Goal: Information Seeking & Learning: Learn about a topic

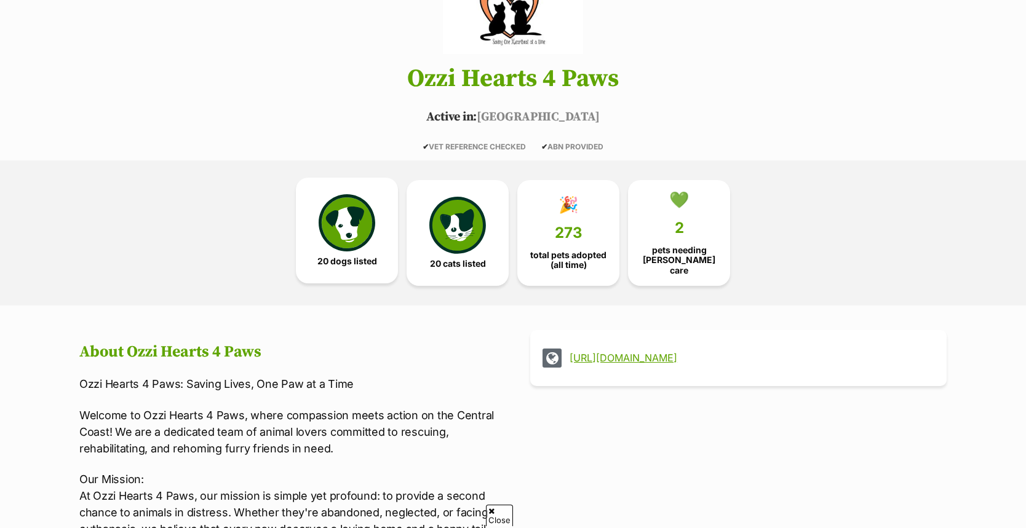
scroll to position [166, 0]
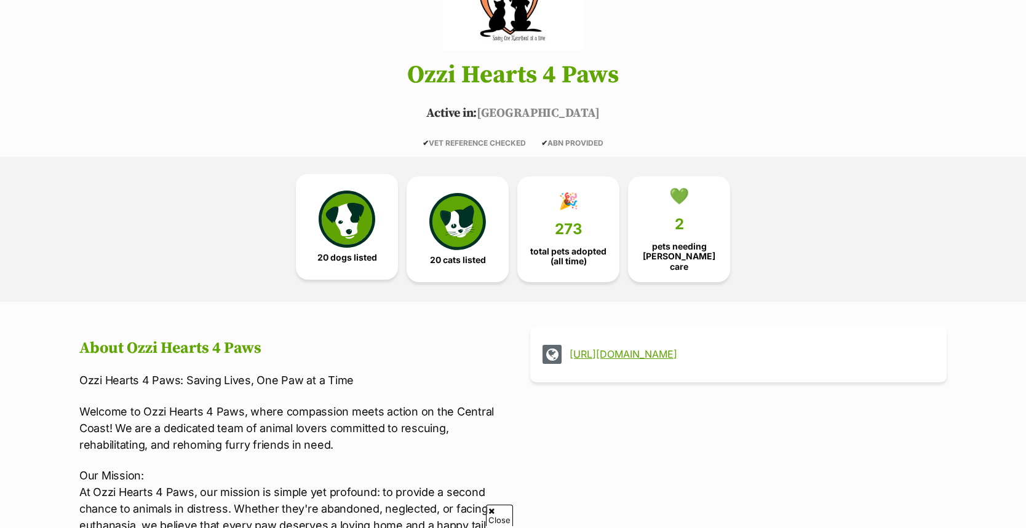
click at [350, 229] on img at bounding box center [347, 219] width 57 height 57
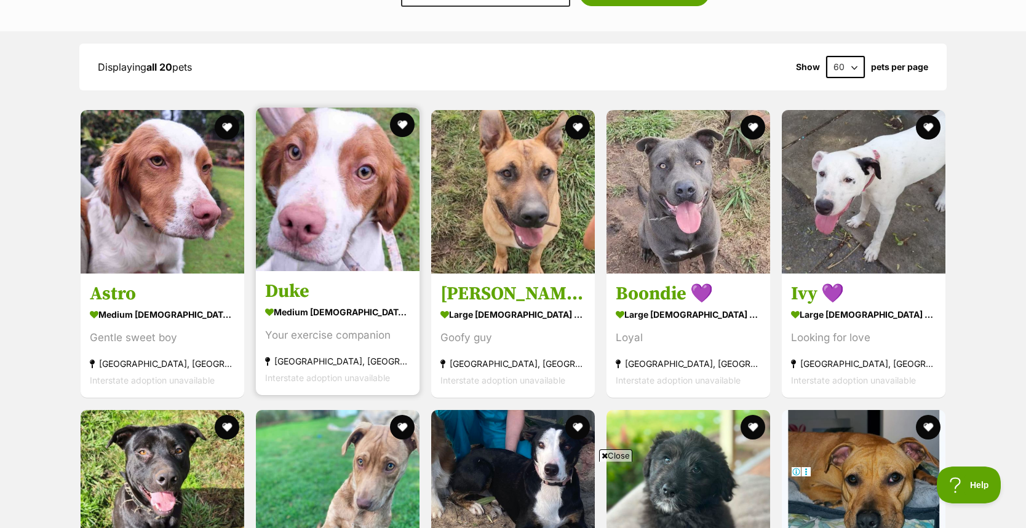
scroll to position [1358, 0]
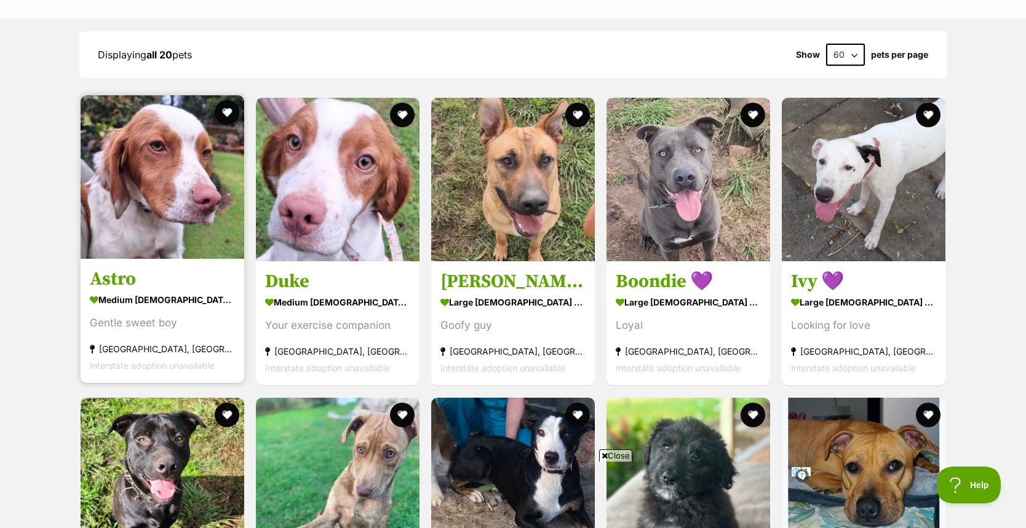
click at [114, 276] on h3 "Astro" at bounding box center [162, 279] width 145 height 23
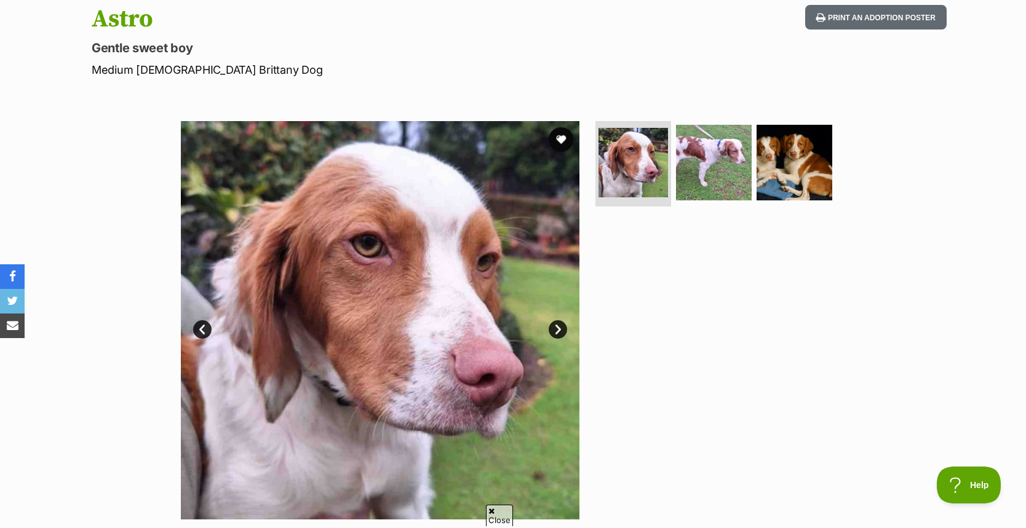
scroll to position [143, 0]
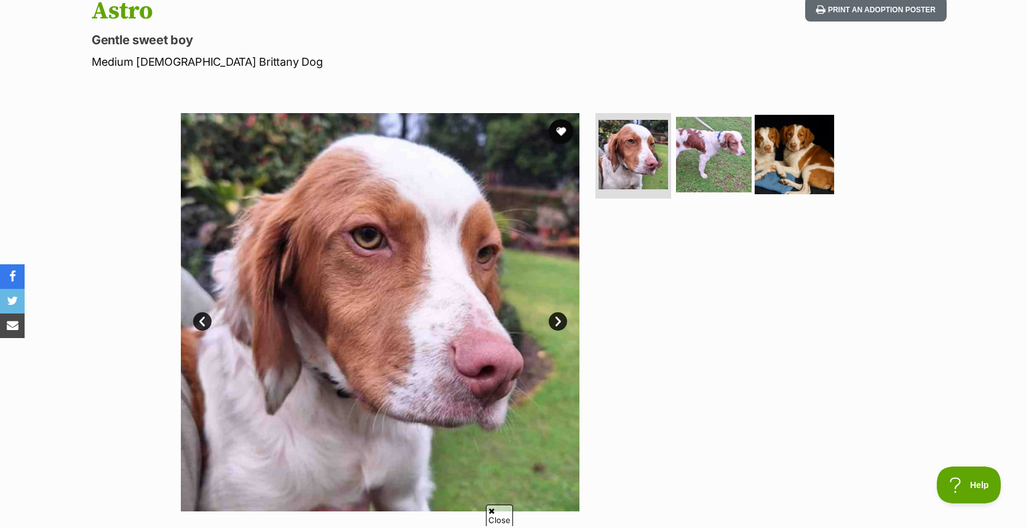
click at [807, 148] on img at bounding box center [793, 153] width 79 height 79
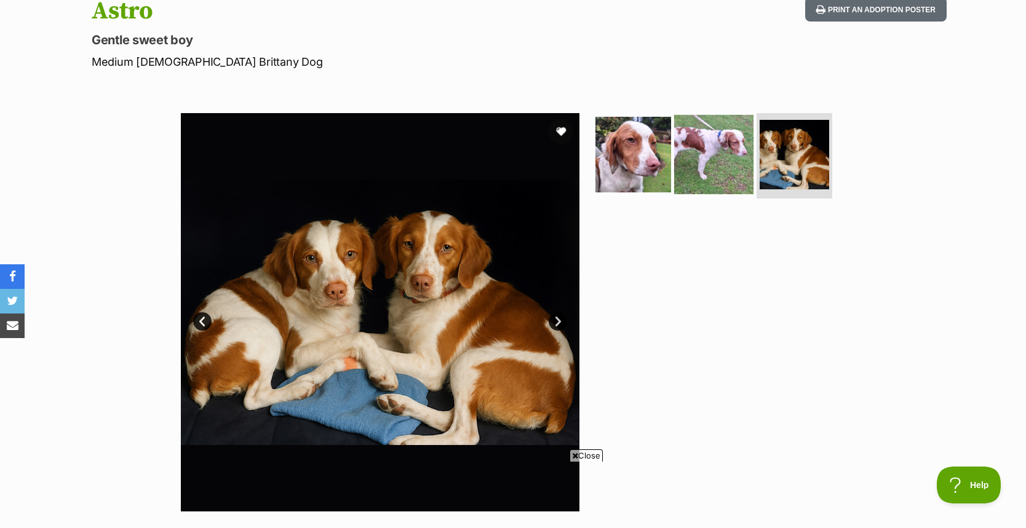
scroll to position [0, 0]
click at [695, 157] on img at bounding box center [713, 153] width 79 height 79
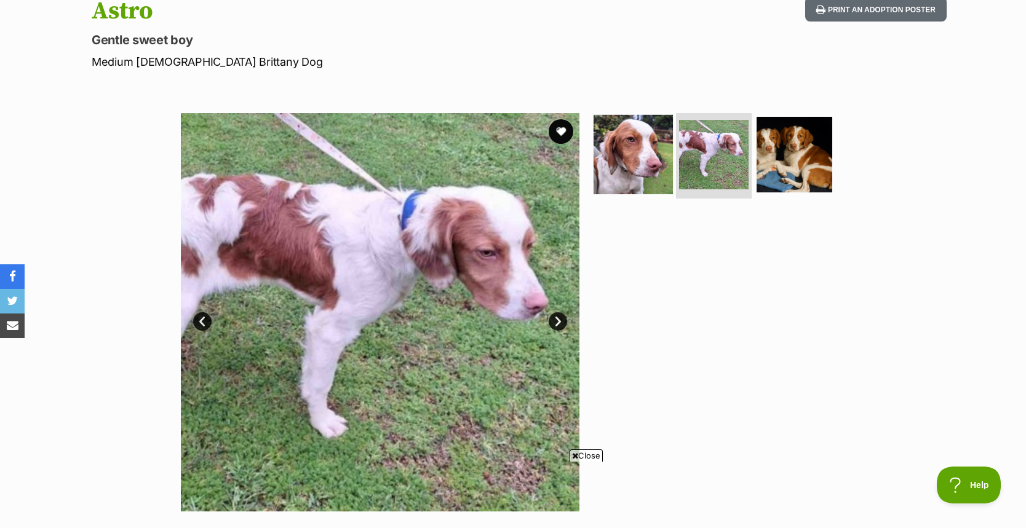
click at [647, 158] on img at bounding box center [632, 153] width 79 height 79
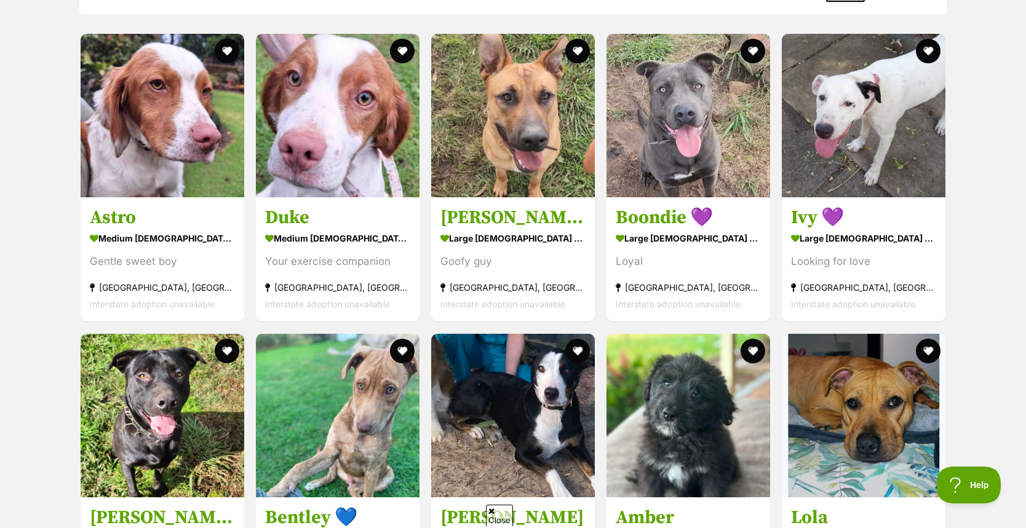
scroll to position [1424, 0]
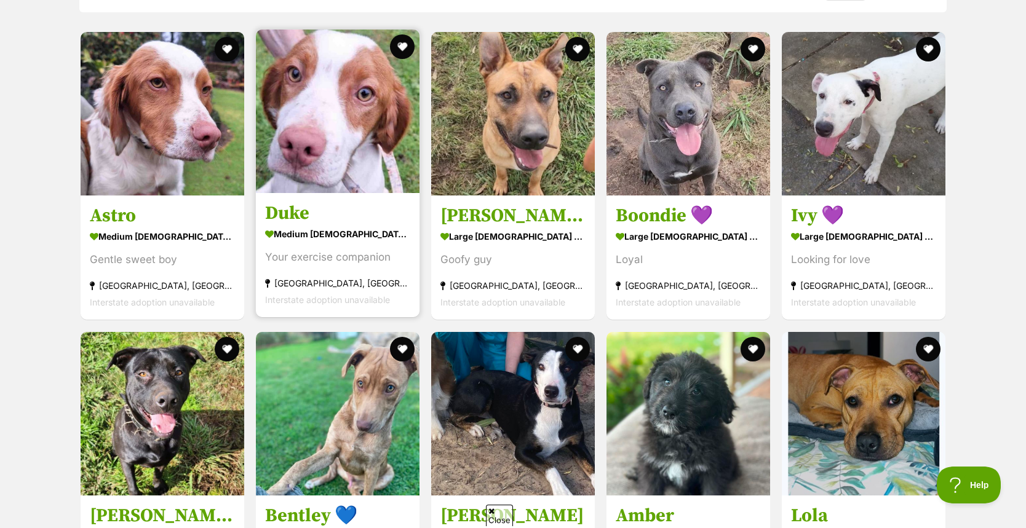
click at [296, 129] on img at bounding box center [338, 112] width 164 height 164
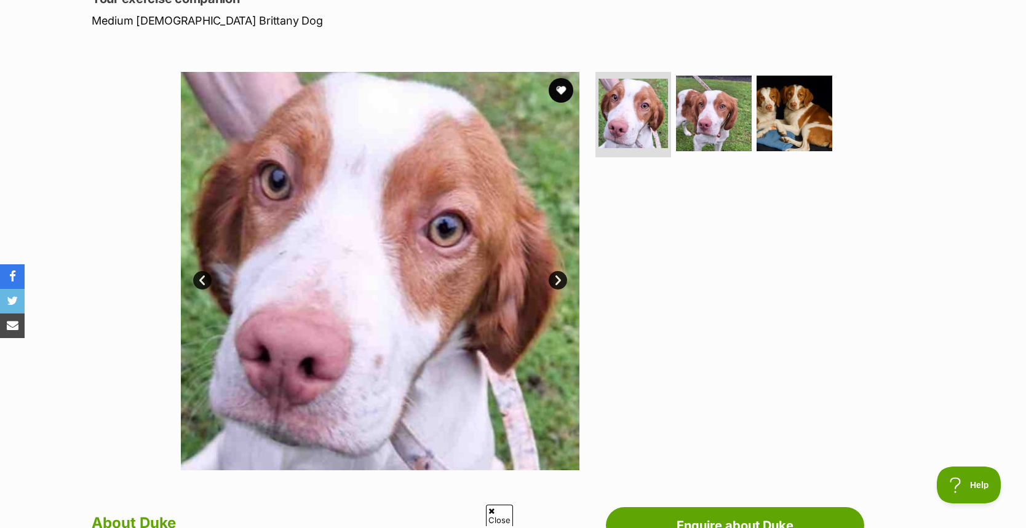
scroll to position [201, 0]
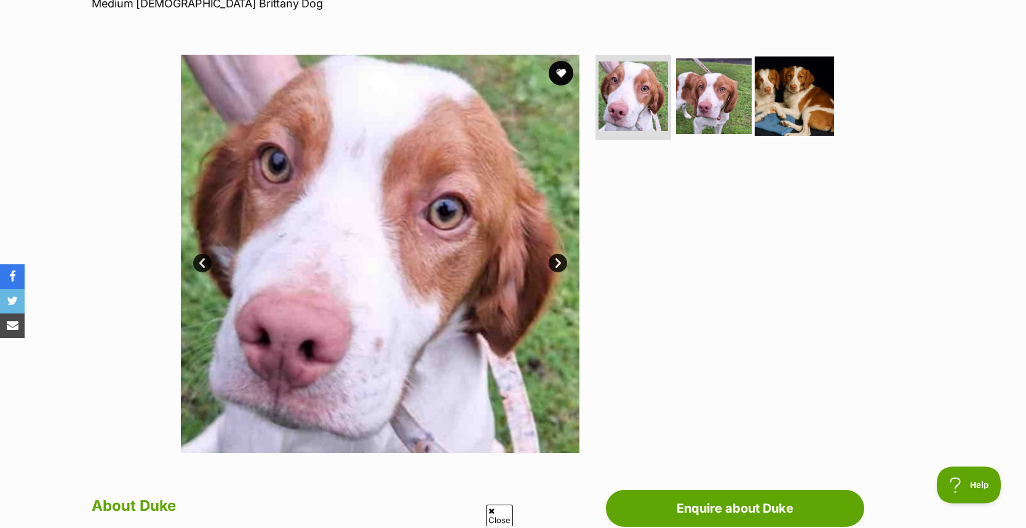
click at [762, 103] on img at bounding box center [793, 95] width 79 height 79
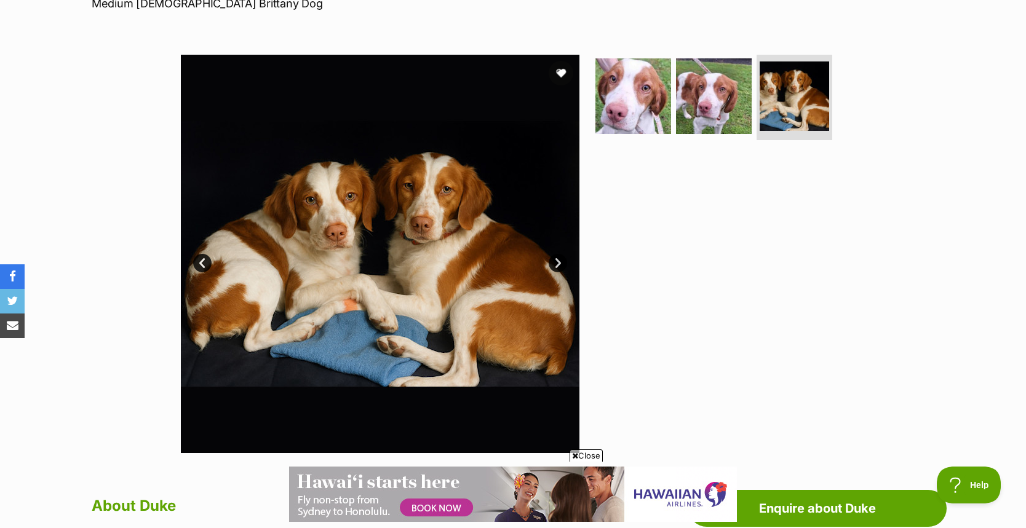
scroll to position [0, 0]
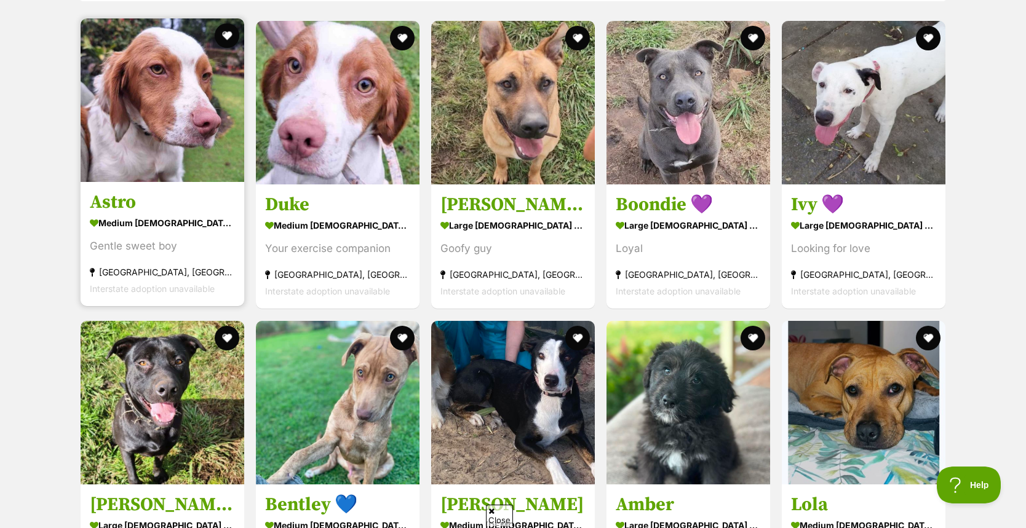
click at [116, 198] on h3 "Astro" at bounding box center [162, 202] width 145 height 23
